Goal: Information Seeking & Learning: Find specific fact

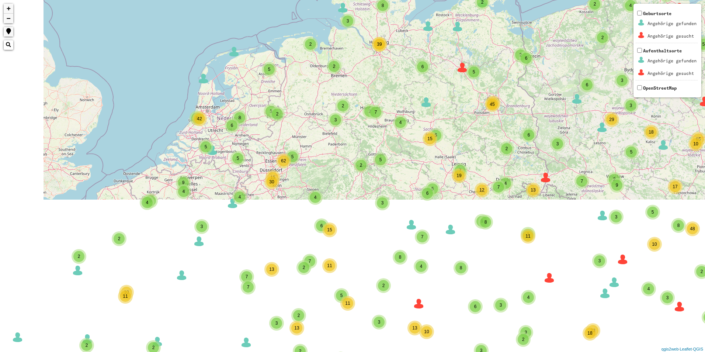
drag, startPoint x: 296, startPoint y: 258, endPoint x: 367, endPoint y: 55, distance: 215.3
click at [367, 55] on div "2 2 2 3 6 2 2 2 2 6 3 6 3 10 54 2 3 3 4 2 35 7 5 7 9 5 2 2 18 2 3 3 2 2 3 5 7 1…" at bounding box center [352, 176] width 705 height 352
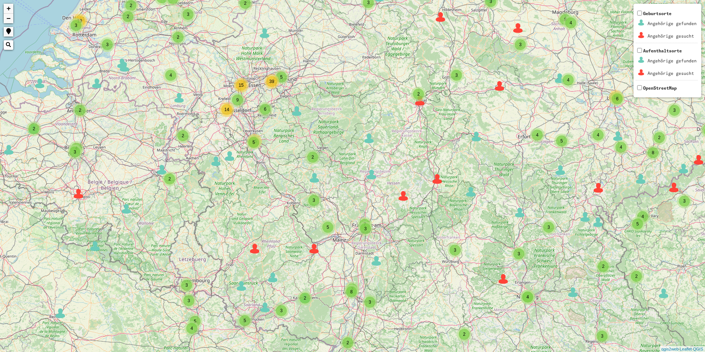
click at [238, 101] on span "9" at bounding box center [237, 99] width 3 height 5
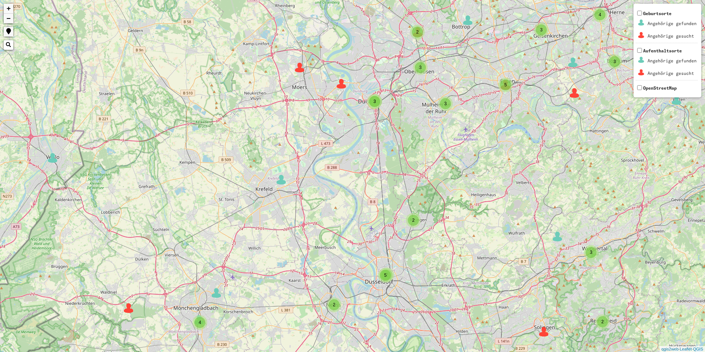
click at [376, 99] on span "3" at bounding box center [374, 101] width 3 height 5
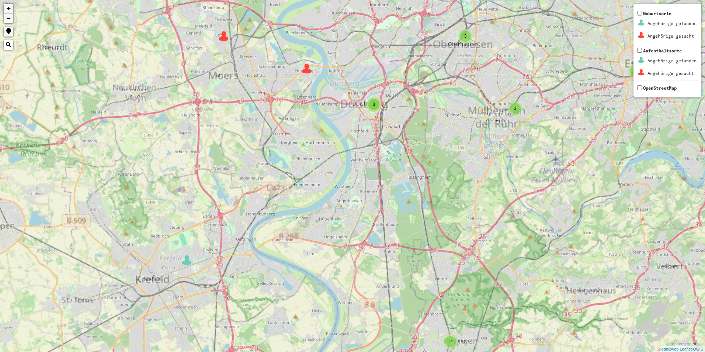
click at [376, 99] on div "3" at bounding box center [373, 104] width 11 height 11
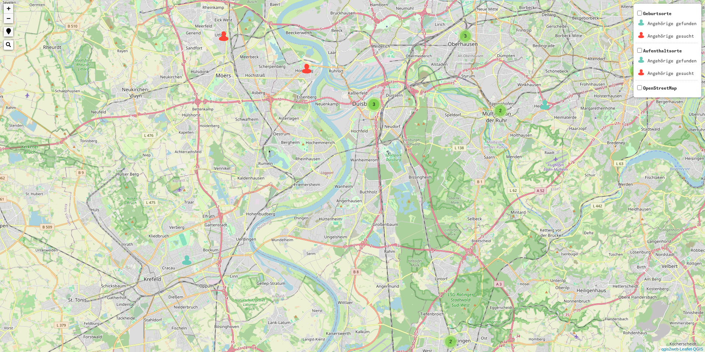
click at [376, 99] on div "3" at bounding box center [373, 104] width 11 height 11
drag, startPoint x: 376, startPoint y: 99, endPoint x: 376, endPoint y: 104, distance: 5.5
click at [376, 104] on div "3" at bounding box center [373, 104] width 11 height 11
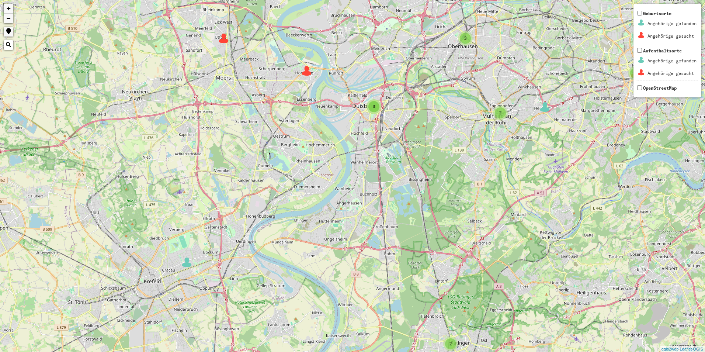
click at [376, 104] on div "3" at bounding box center [373, 106] width 11 height 11
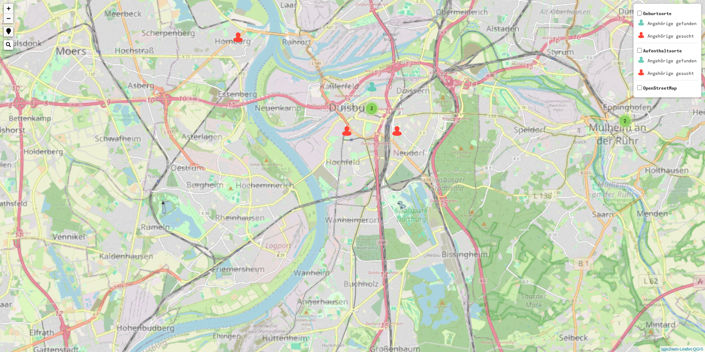
click at [376, 104] on div "3" at bounding box center [371, 108] width 11 height 11
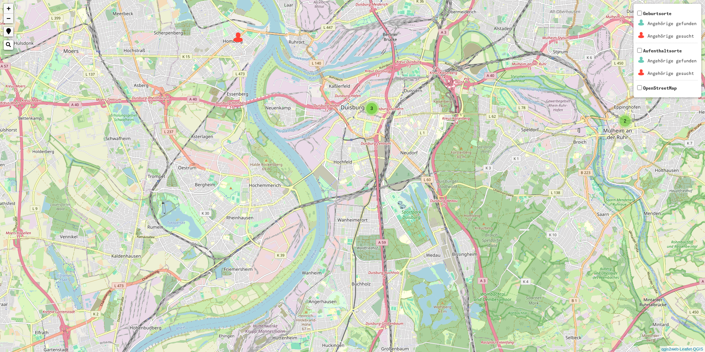
click at [376, 104] on div "3" at bounding box center [371, 108] width 11 height 11
click at [373, 112] on div "3" at bounding box center [371, 108] width 11 height 11
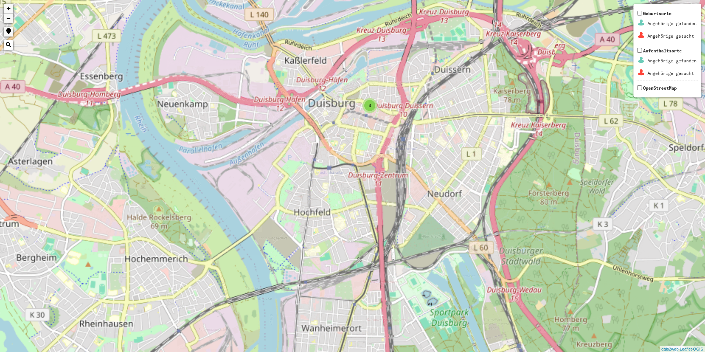
click at [373, 112] on div "3" at bounding box center [369, 105] width 15 height 15
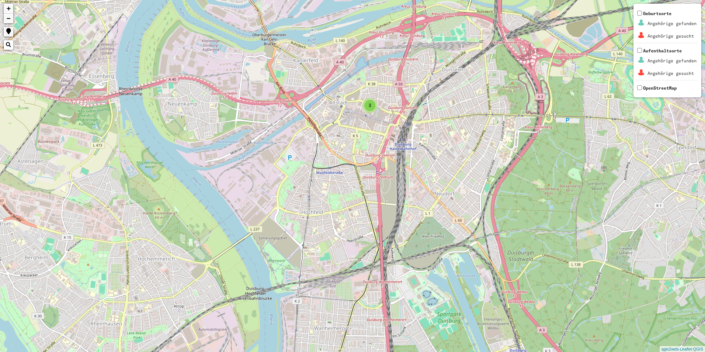
click at [373, 112] on div "3" at bounding box center [369, 105] width 15 height 15
click at [368, 101] on div "3" at bounding box center [369, 105] width 11 height 11
click at [368, 101] on div "2 3 3 2 + − Nothing found. Geburtsorte Angehörige gefunden Angehörige gesucht A…" at bounding box center [352, 176] width 705 height 352
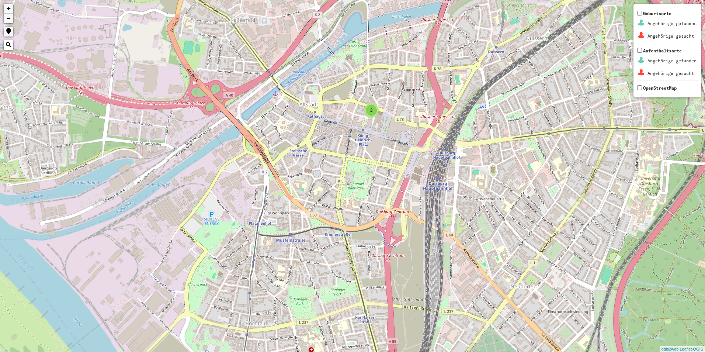
click at [368, 101] on img at bounding box center [369, 105] width 11 height 11
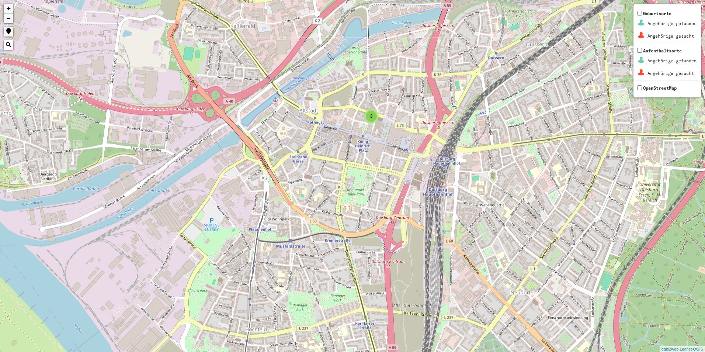
click at [368, 101] on tbody "Nachname [PERSON_NAME] Vorname [PERSON_NAME] Geburtsdatum [DATE] Häftlingsnumme…" at bounding box center [368, 51] width 119 height 109
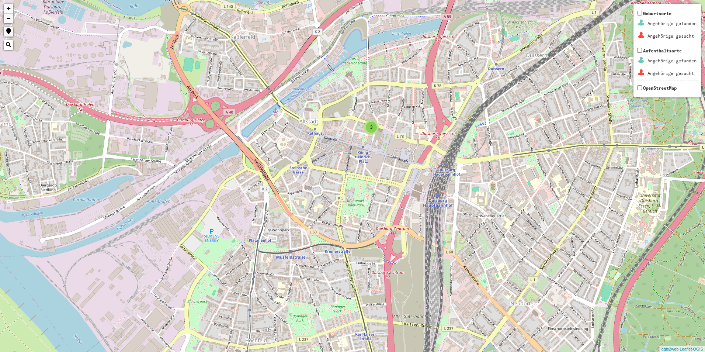
drag, startPoint x: 368, startPoint y: 101, endPoint x: 369, endPoint y: 119, distance: 18.1
click at [369, 118] on div "2 3 2 + − Nothing found. Geburtsorte Angehörige gefunden Angehörige gesucht Auf…" at bounding box center [352, 176] width 705 height 352
click at [370, 130] on span "3" at bounding box center [371, 127] width 3 height 5
click at [370, 130] on div "2 3 2 + − Nothing found. Geburtsorte Angehörige gefunden Angehörige gesucht Auf…" at bounding box center [352, 176] width 705 height 352
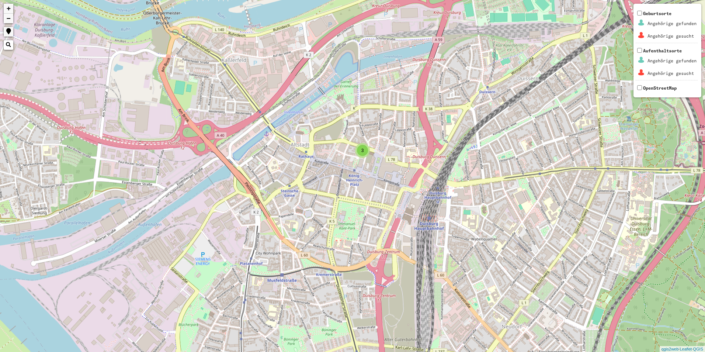
click at [370, 130] on div "2 3 2 + − Nothing found. Geburtsorte Angehörige gefunden Angehörige gesucht Auf…" at bounding box center [352, 176] width 705 height 352
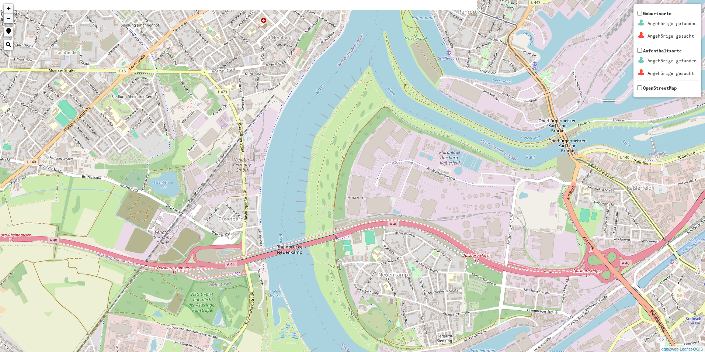
drag, startPoint x: 161, startPoint y: 128, endPoint x: 582, endPoint y: 226, distance: 432.4
click at [198, 264] on div "2 3 2 + − Nothing found. Geburtsorte Angehörige gefunden Angehörige gesucht Auf…" at bounding box center [352, 176] width 705 height 352
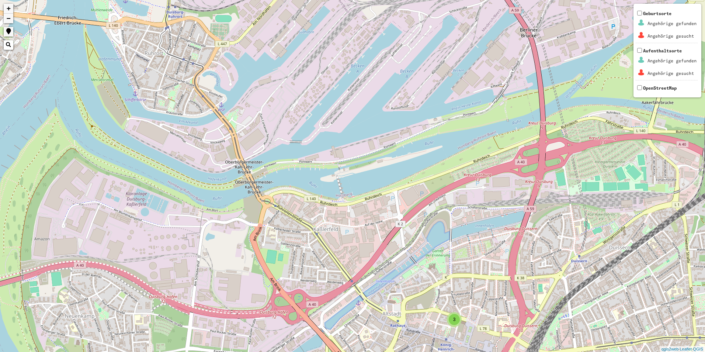
drag, startPoint x: 428, startPoint y: 239, endPoint x: 379, endPoint y: 113, distance: 134.5
click at [379, 113] on div "2 3 3 + − Nothing found. Geburtsorte Angehörige gefunden Angehörige gesucht Auf…" at bounding box center [352, 176] width 705 height 352
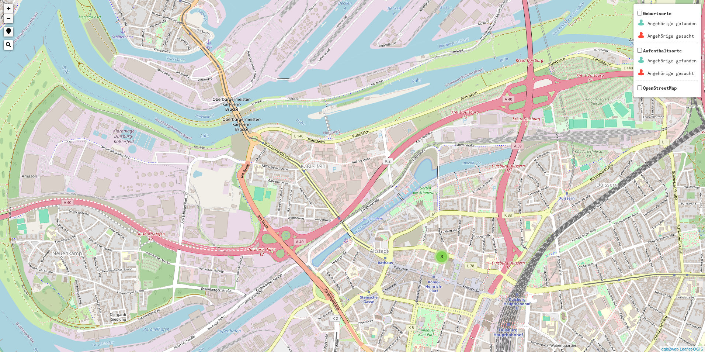
drag, startPoint x: 238, startPoint y: 148, endPoint x: 232, endPoint y: 90, distance: 58.9
click at [234, 87] on div "2 3 3 + − Nothing found. Geburtsorte Angehörige gefunden Angehörige gesucht Auf…" at bounding box center [352, 176] width 705 height 352
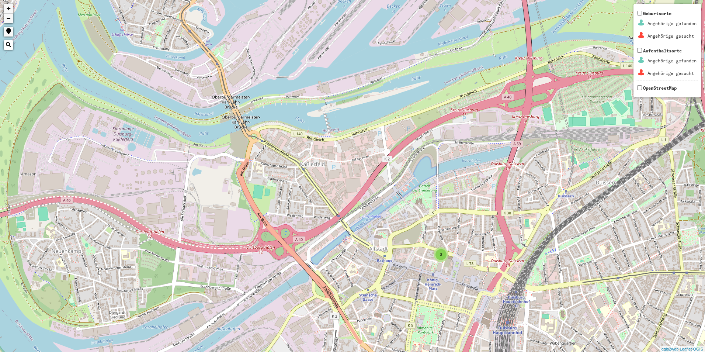
click at [488, 242] on div "2 3 3 + − Nothing found. Geburtsorte Angehörige gefunden Angehörige gesucht Auf…" at bounding box center [352, 176] width 705 height 352
click at [462, 227] on div "2 3 3 + − Nothing found. Geburtsorte Angehörige gefunden Angehörige gesucht Auf…" at bounding box center [352, 176] width 705 height 352
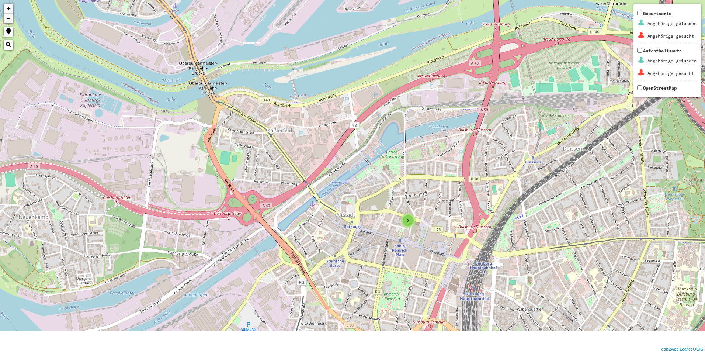
drag, startPoint x: 419, startPoint y: 240, endPoint x: 234, endPoint y: 103, distance: 229.8
click at [302, 148] on div "2 3 3 + − Nothing found. Geburtsorte Angehörige gefunden Angehörige gesucht Auf…" at bounding box center [352, 176] width 705 height 352
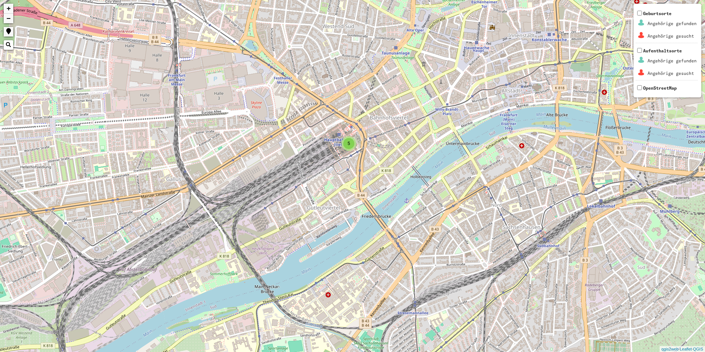
click at [347, 148] on div "5" at bounding box center [348, 143] width 11 height 11
click at [366, 139] on div "3 5 + − Nothing found. Geburtsorte Angehörige gefunden Angehörige gesucht Aufen…" at bounding box center [352, 176] width 705 height 352
click at [347, 151] on div "3 5 + − Nothing found. Geburtsorte Angehörige gefunden Angehörige gesucht Aufen…" at bounding box center [352, 176] width 705 height 352
click at [353, 147] on div "5" at bounding box center [348, 143] width 11 height 11
click at [345, 173] on div "3 5 + − Nothing found. Geburtsorte Angehörige gefunden Angehörige gesucht Aufen…" at bounding box center [352, 176] width 705 height 352
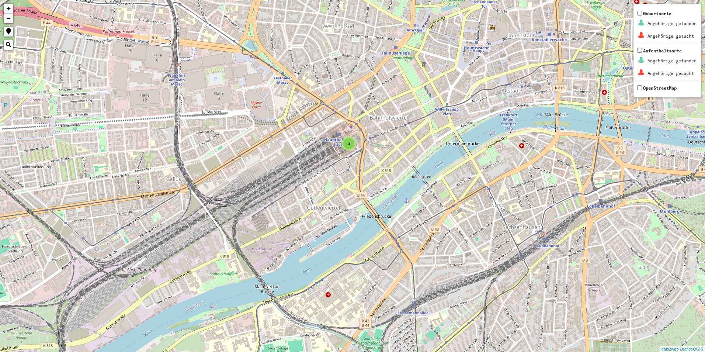
click at [352, 154] on div "3 5 + − Nothing found. Geburtsorte Angehörige gefunden Angehörige gesucht Aufen…" at bounding box center [352, 176] width 705 height 352
click at [352, 145] on div "5" at bounding box center [348, 143] width 11 height 11
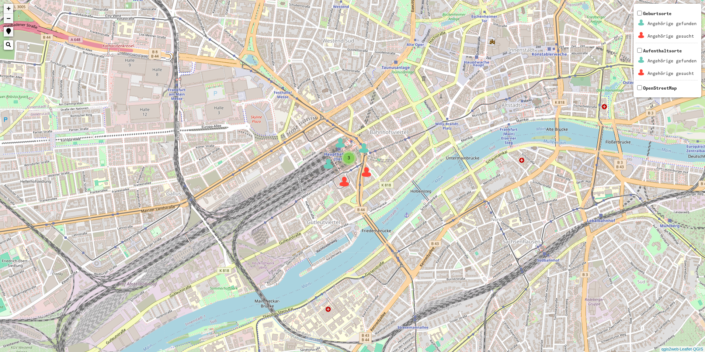
click at [352, 145] on div "3 5 + − Nothing found. Geburtsorte Angehörige gefunden Angehörige gesucht Aufen…" at bounding box center [352, 176] width 705 height 352
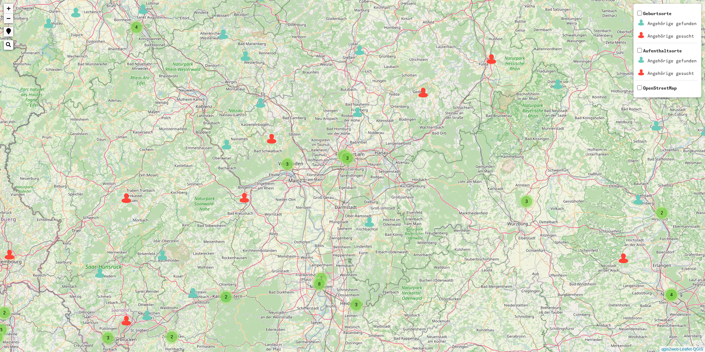
click at [359, 119] on div "3 3 33 5 2 3 3 2 2 2 3 3 2 3 2 8 2 13 2 4 3 2 3 3 4 4 4 3 2 2 3 4 8 2 2 2 4 4 2…" at bounding box center [352, 176] width 705 height 352
click at [361, 114] on img at bounding box center [357, 112] width 11 height 11
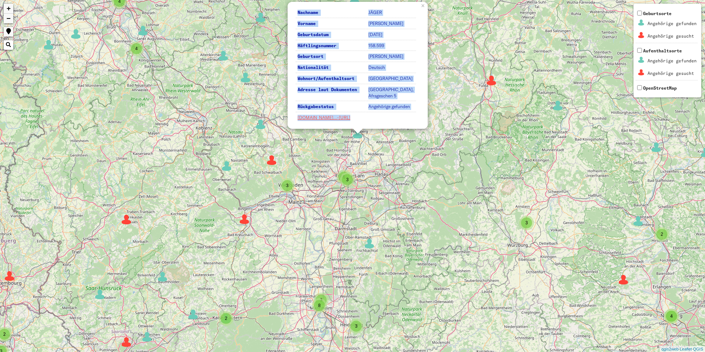
click at [338, 125] on div "Nachname JÄGER Vorname [PERSON_NAME] Geburtsdatum [DATE] Häftlingsnummer 158.59…" at bounding box center [358, 65] width 140 height 127
drag, startPoint x: 338, startPoint y: 125, endPoint x: 341, endPoint y: 120, distance: 5.9
click at [341, 120] on link "[DOMAIN_NAME]…-[URL]" at bounding box center [323, 118] width 53 height 6
click at [507, 222] on div "3 3 33 5 2 3 3 2 2 2 3 3 2 3 2 8 2 13 2 4 3 2 3 3 4 4 4 3 2 2 3 4 8 2 2 2 4 4 2…" at bounding box center [352, 176] width 705 height 352
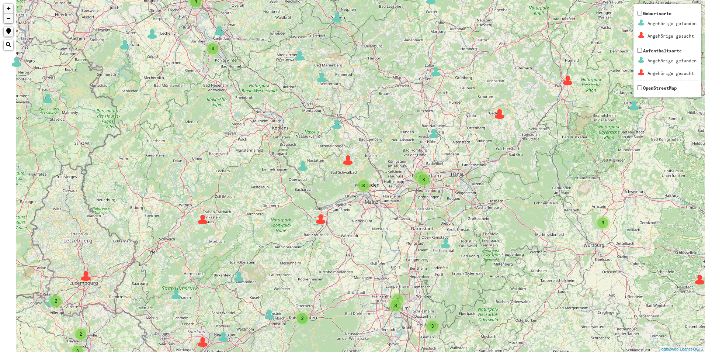
drag, startPoint x: 190, startPoint y: 239, endPoint x: 268, endPoint y: 216, distance: 80.9
click at [268, 216] on div "3 3 33 5 2 3 3 2 2 2 3 3 2 3 2 8 2 13 2 4 3 2 3 3 4 4 4 3 2 2 3 4 8 2 2 2 4 4 2…" at bounding box center [352, 176] width 705 height 352
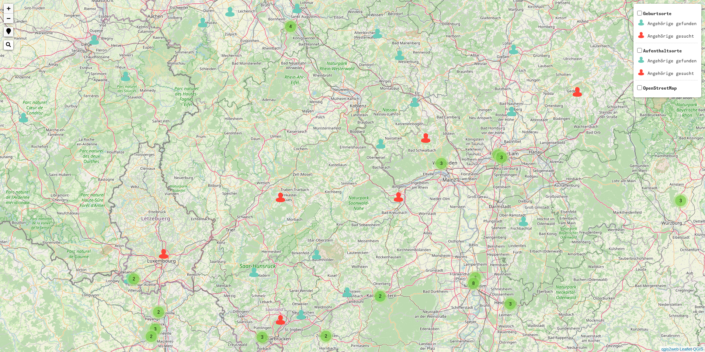
click at [261, 279] on div "3 3 33 5 2 3 3 2 2 2 3 3 2 3 2 8 2 4 3 2 3 3 4 4 4 3 2 2 3 4 8 2 2 2 4 4 2 6 2 …" at bounding box center [352, 176] width 705 height 352
click at [256, 279] on div "3 3 33 5 2 3 3 2 2 2 3 3 2 3 2 8 2 4 3 2 3 3 4 4 4 3 2 2 3 4 8 2 2 2 4 4 2 6 2 …" at bounding box center [352, 176] width 705 height 352
click at [256, 276] on img at bounding box center [253, 272] width 11 height 11
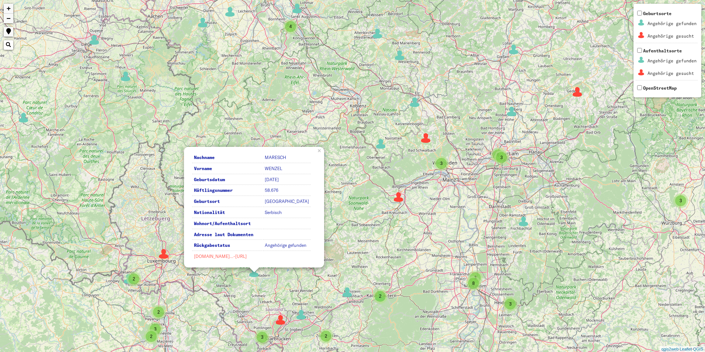
click at [234, 255] on link "[DOMAIN_NAME]…-[URL]" at bounding box center [220, 256] width 53 height 6
